Goal: Task Accomplishment & Management: Use online tool/utility

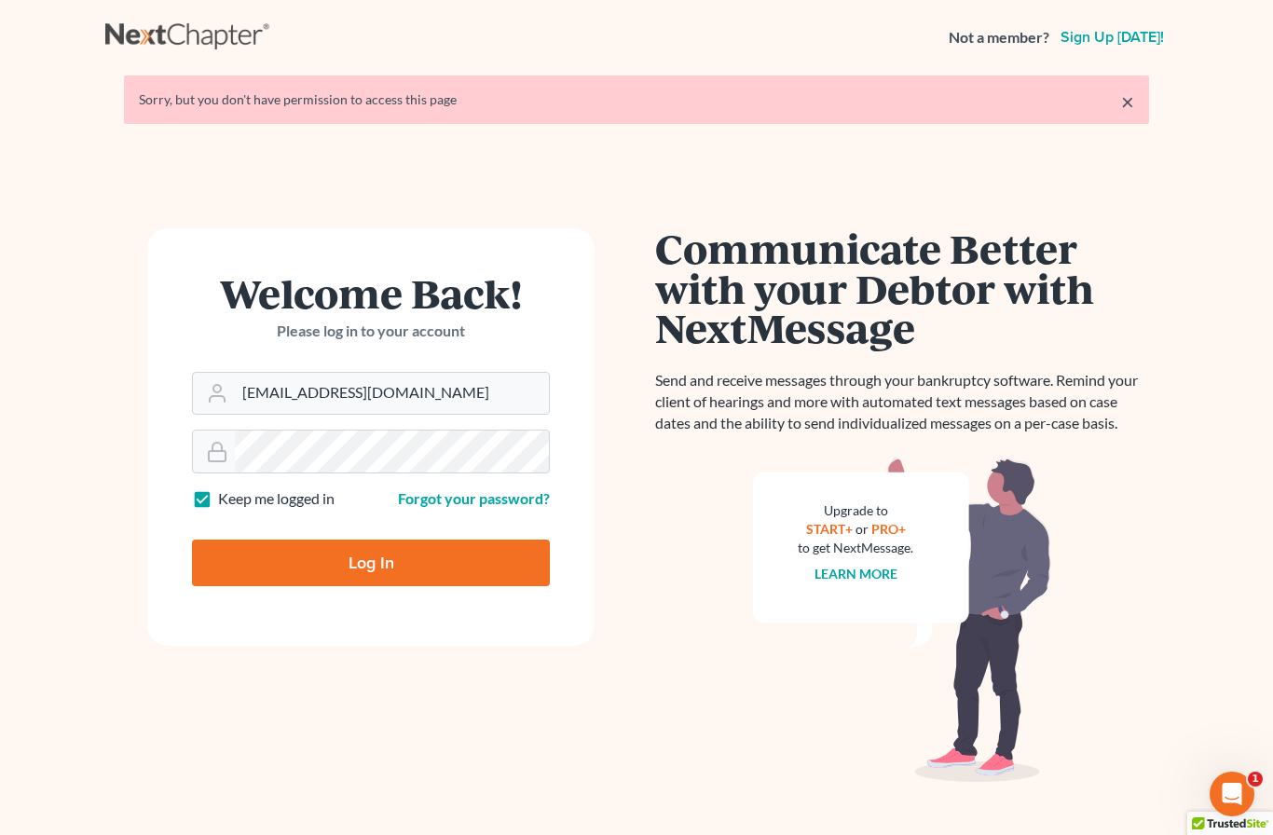
type input "[EMAIL_ADDRESS][DOMAIN_NAME]"
click at [371, 562] on input "Log In" at bounding box center [371, 562] width 358 height 47
type input "Thinking..."
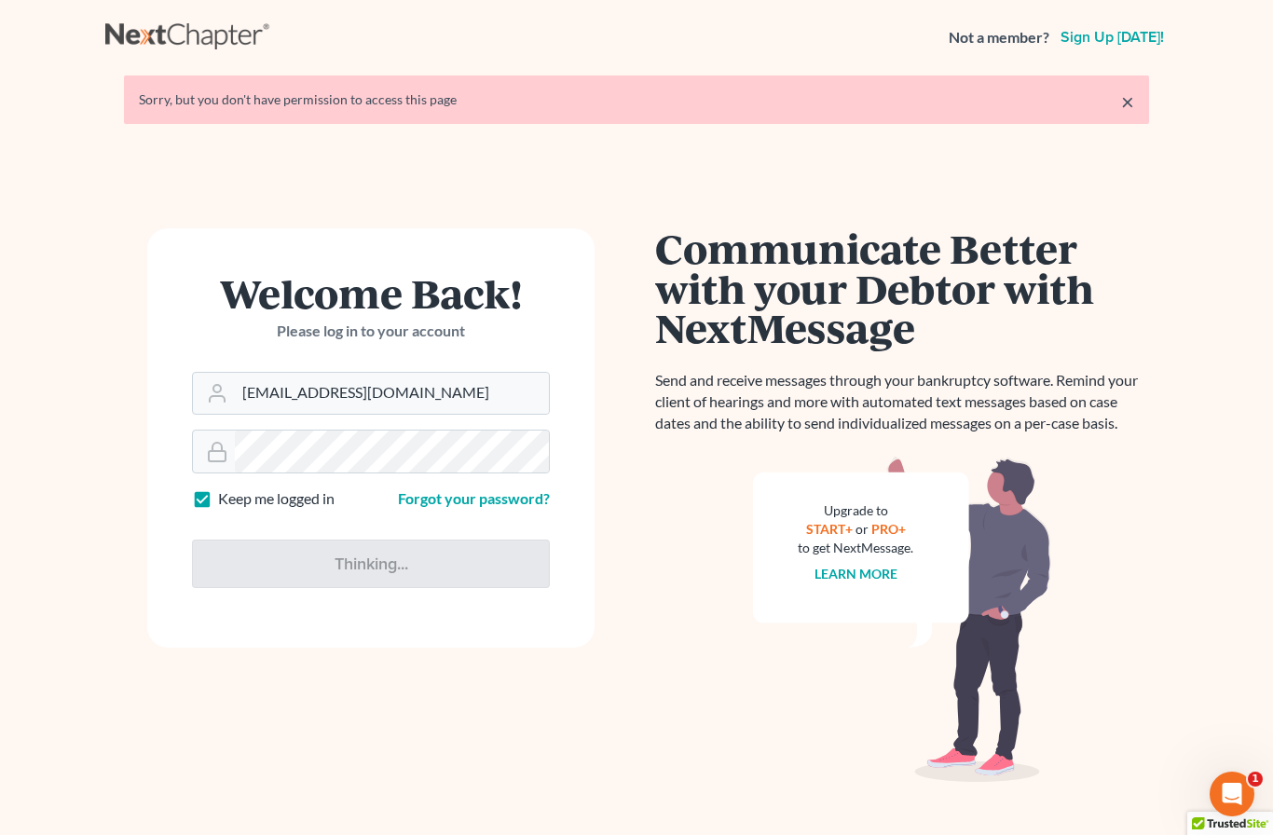
click at [414, 538] on div "Thinking..." at bounding box center [371, 556] width 358 height 63
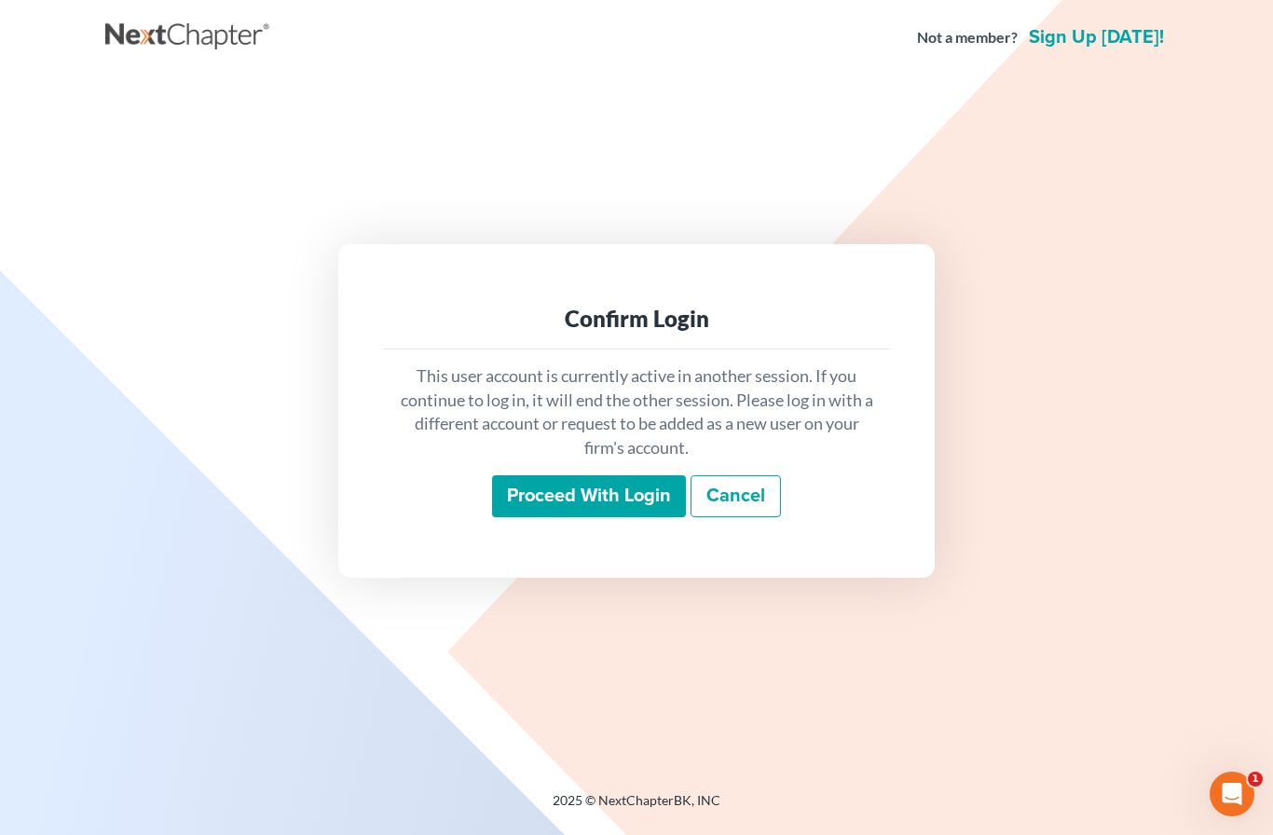
click at [607, 518] on input "Proceed with login" at bounding box center [589, 496] width 194 height 43
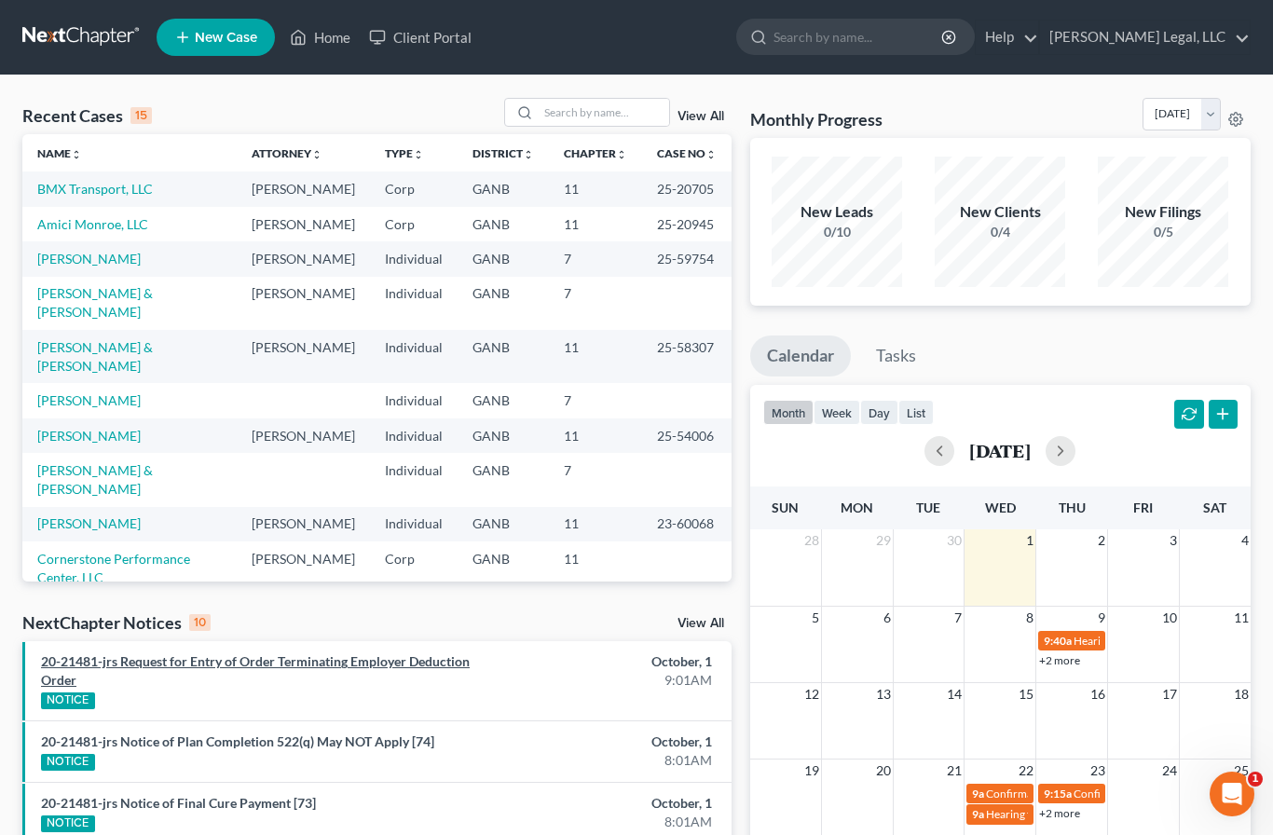
click at [155, 662] on link "20-21481-jrs Request for Entry of Order Terminating Employer Deduction Order" at bounding box center [255, 670] width 429 height 34
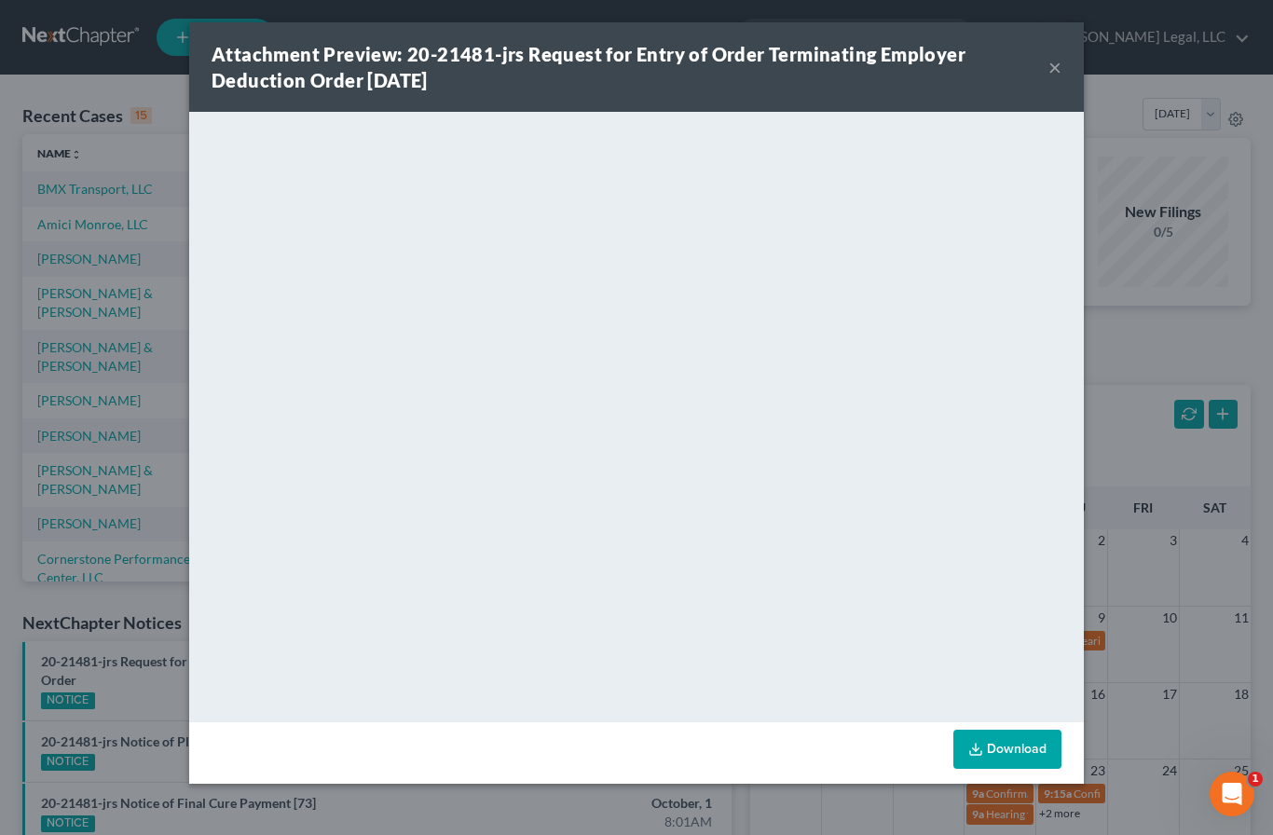
click at [1053, 69] on button "×" at bounding box center [1054, 67] width 13 height 22
